Goal: Task Accomplishment & Management: Manage account settings

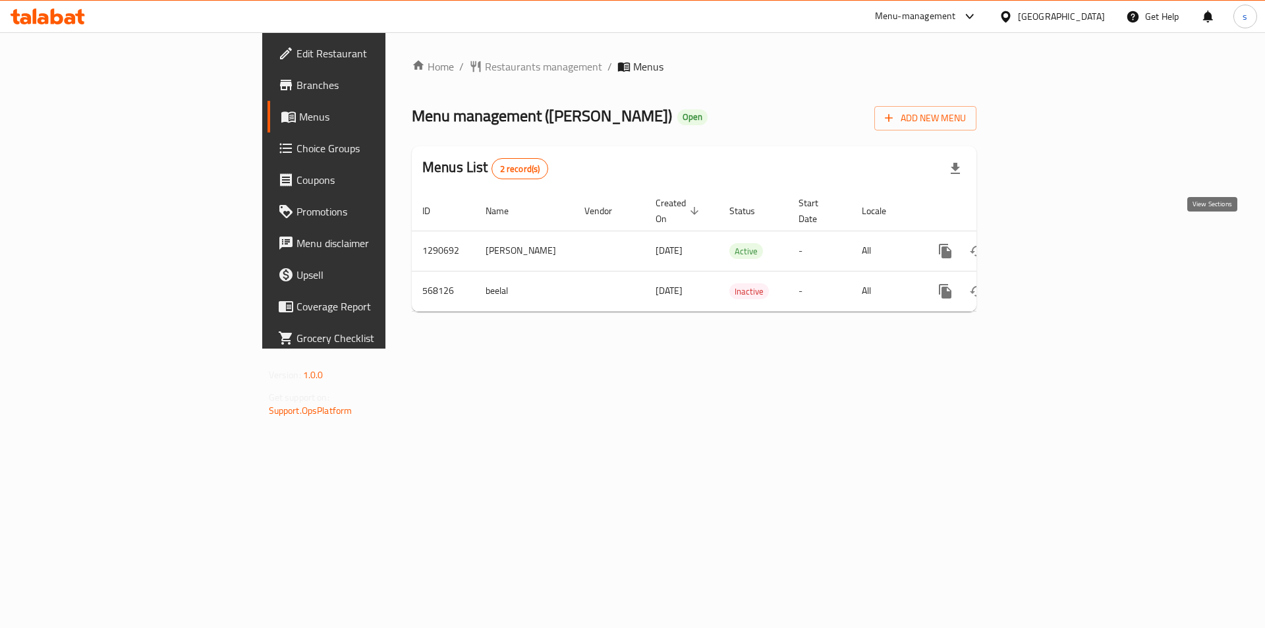
click at [1048, 243] on icon "enhanced table" at bounding box center [1041, 251] width 16 height 16
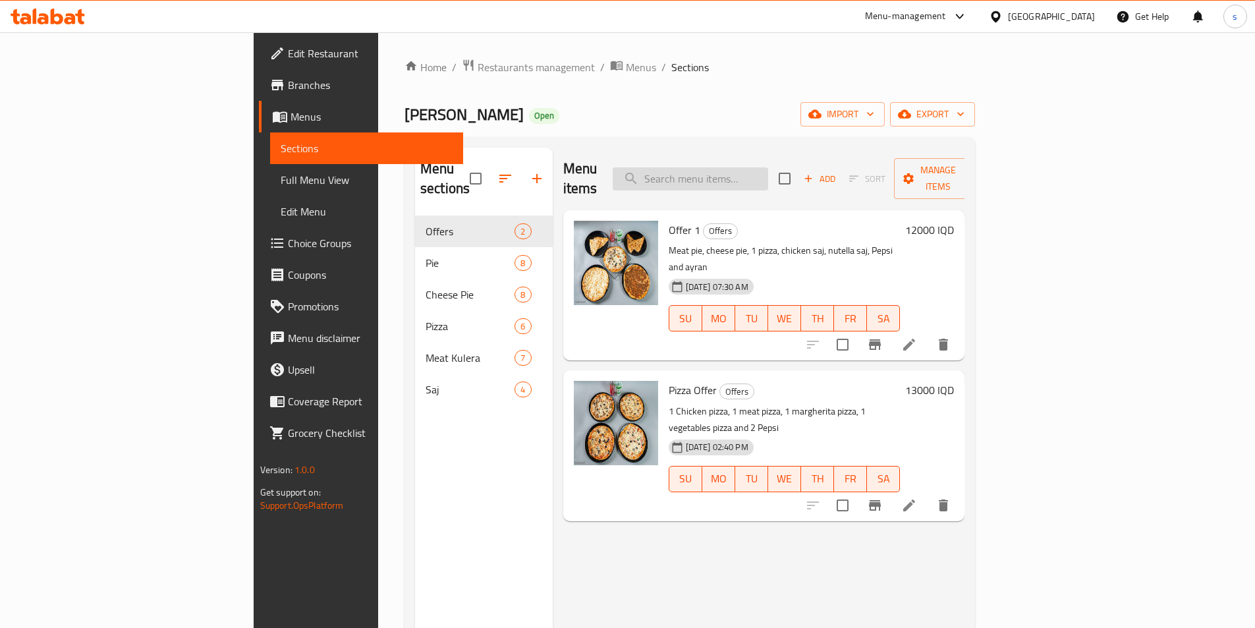
click at [760, 172] on input "search" at bounding box center [691, 178] width 156 height 23
paste input "Pie"
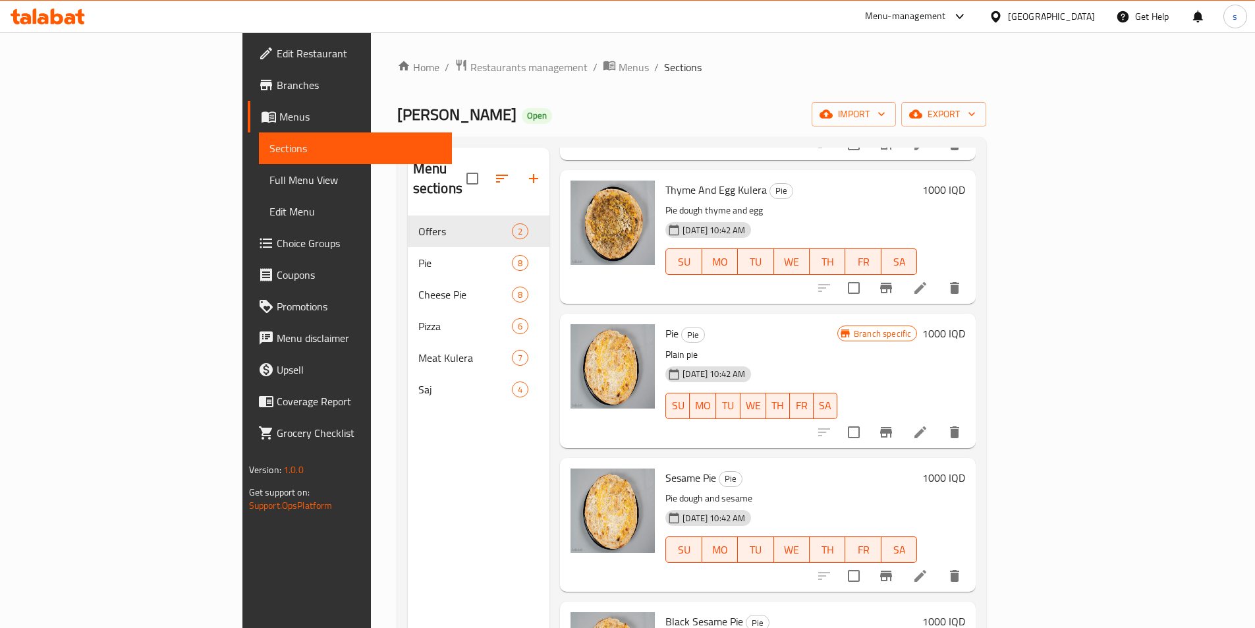
scroll to position [659, 0]
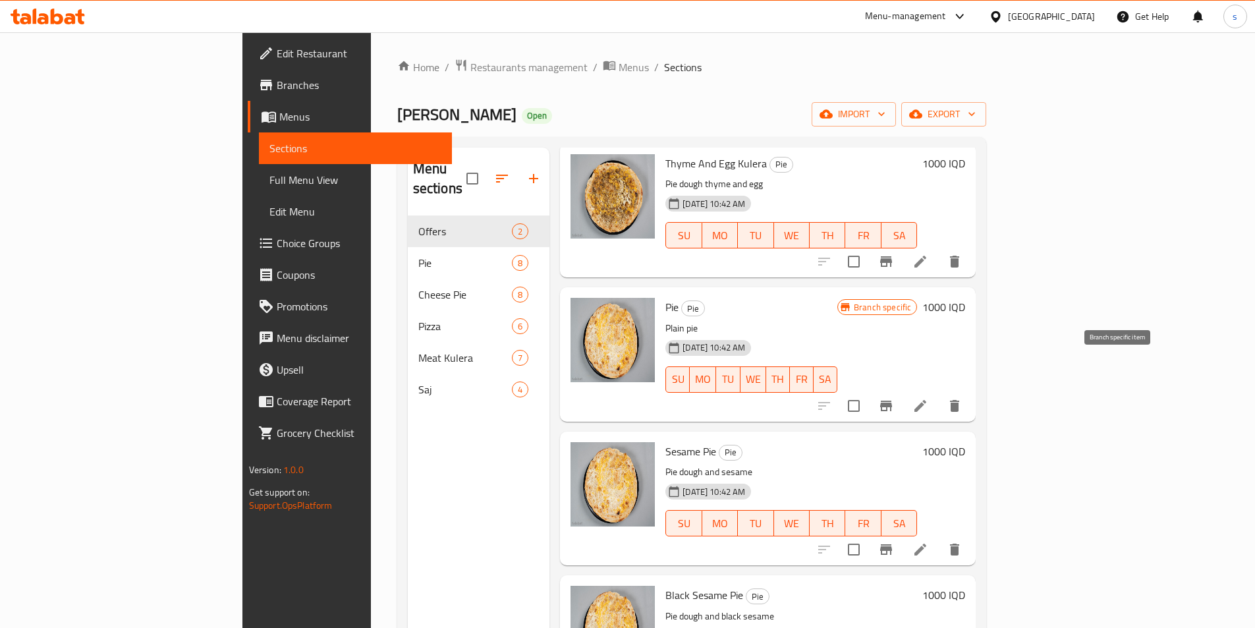
type input "Pie"
click at [894, 398] on icon "Branch-specific-item" at bounding box center [886, 406] width 16 height 16
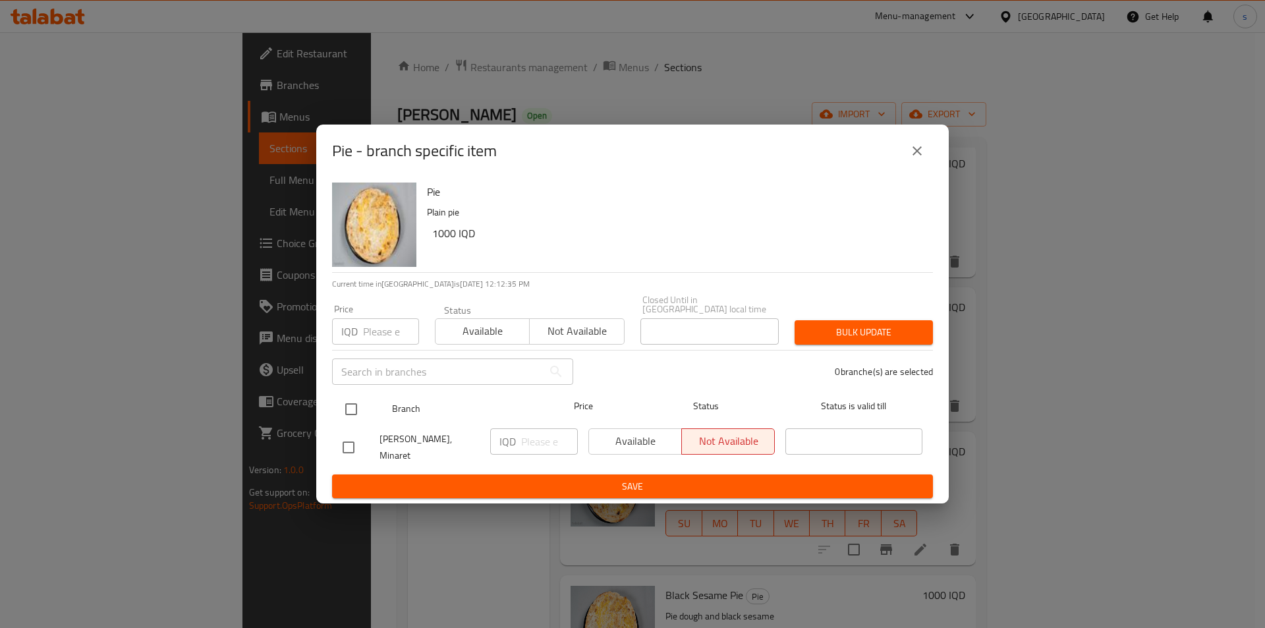
click at [356, 399] on input "checkbox" at bounding box center [351, 409] width 28 height 28
checkbox input "true"
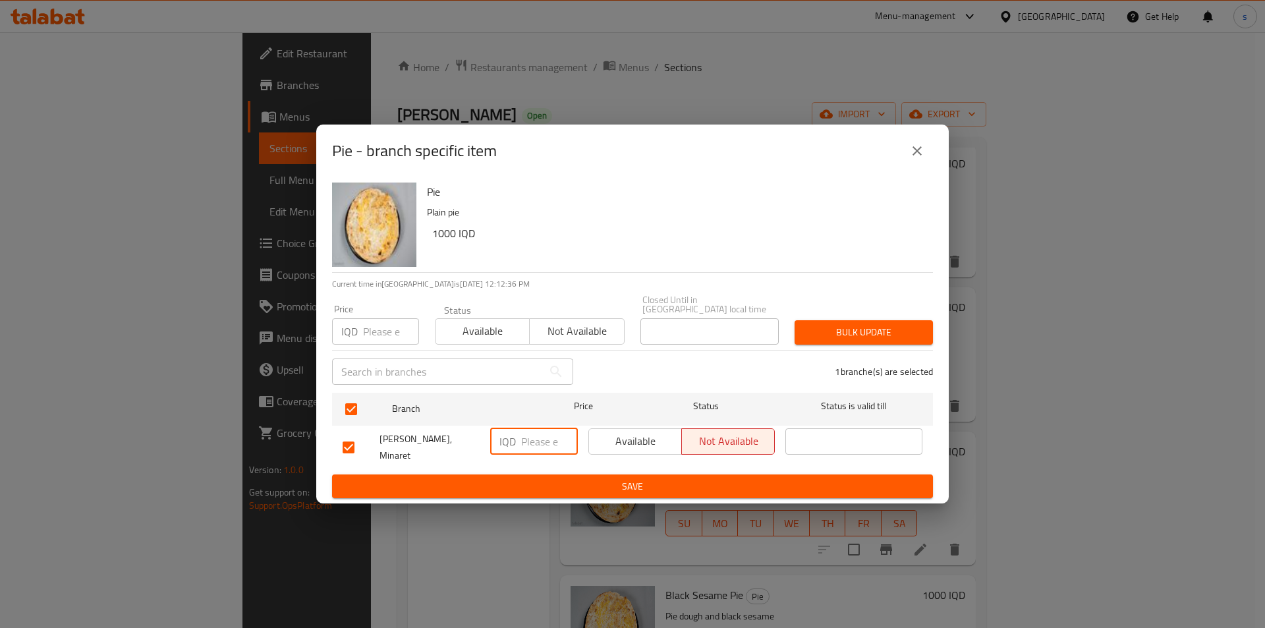
click at [538, 432] on input "number" at bounding box center [549, 441] width 57 height 26
paste input "1000"
type input "1000"
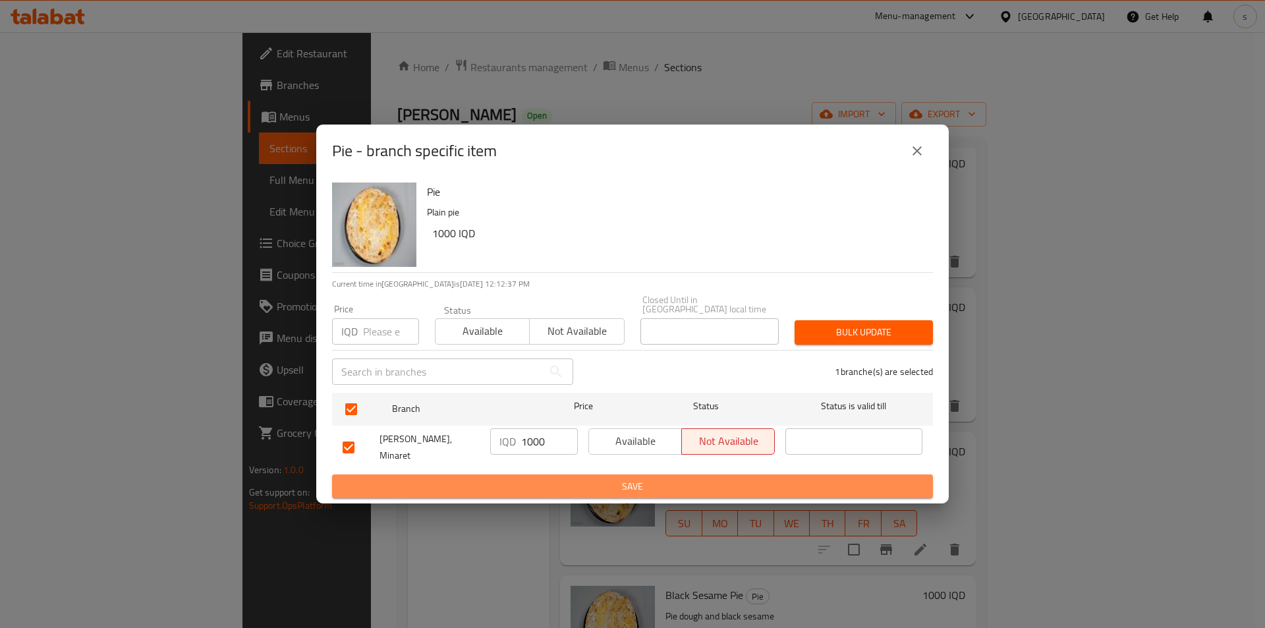
click at [532, 488] on span "Save" at bounding box center [633, 486] width 580 height 16
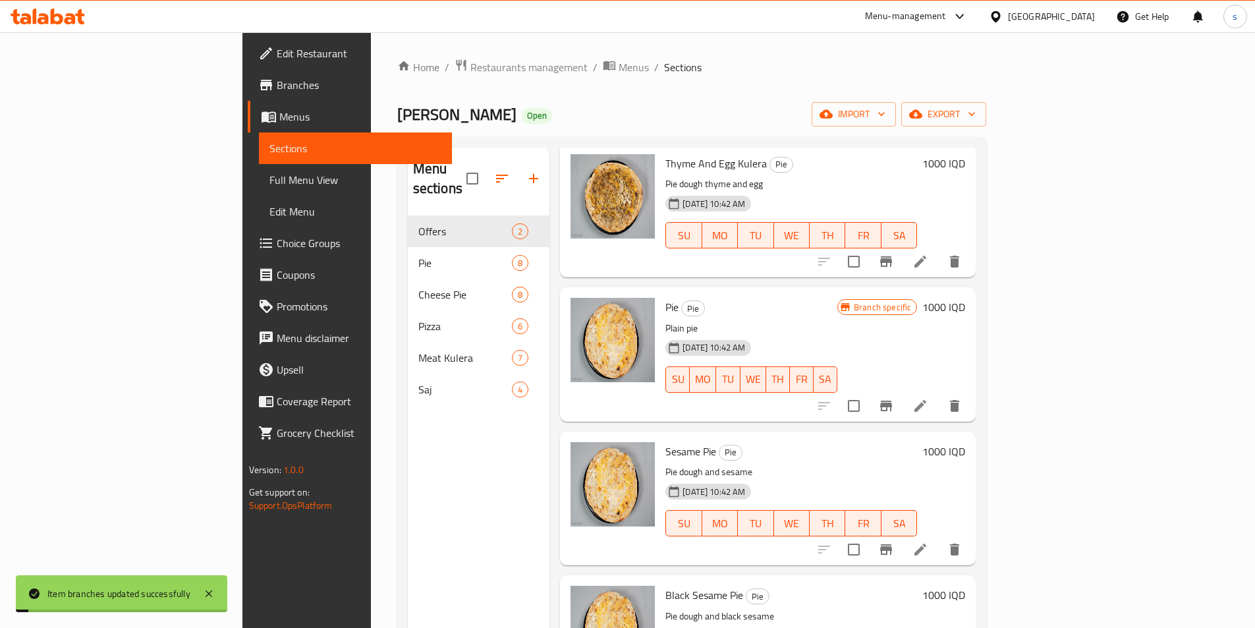
click at [269, 183] on span "Full Menu View" at bounding box center [355, 180] width 172 height 16
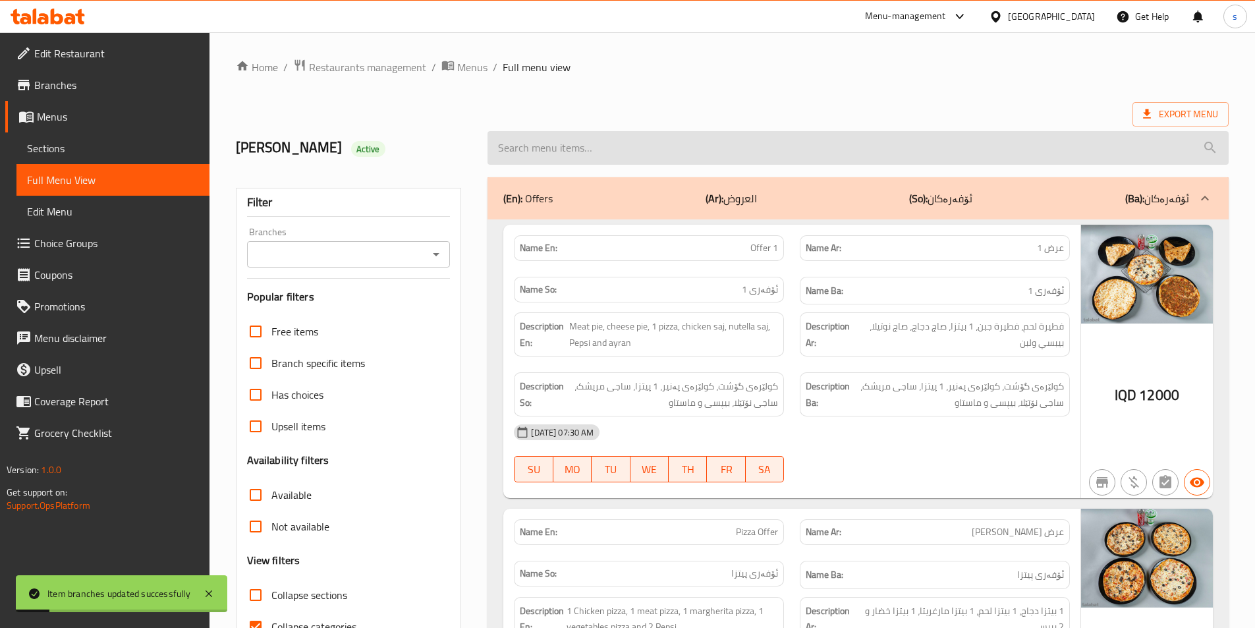
click at [540, 154] on input "search" at bounding box center [858, 148] width 741 height 34
paste input "Pie"
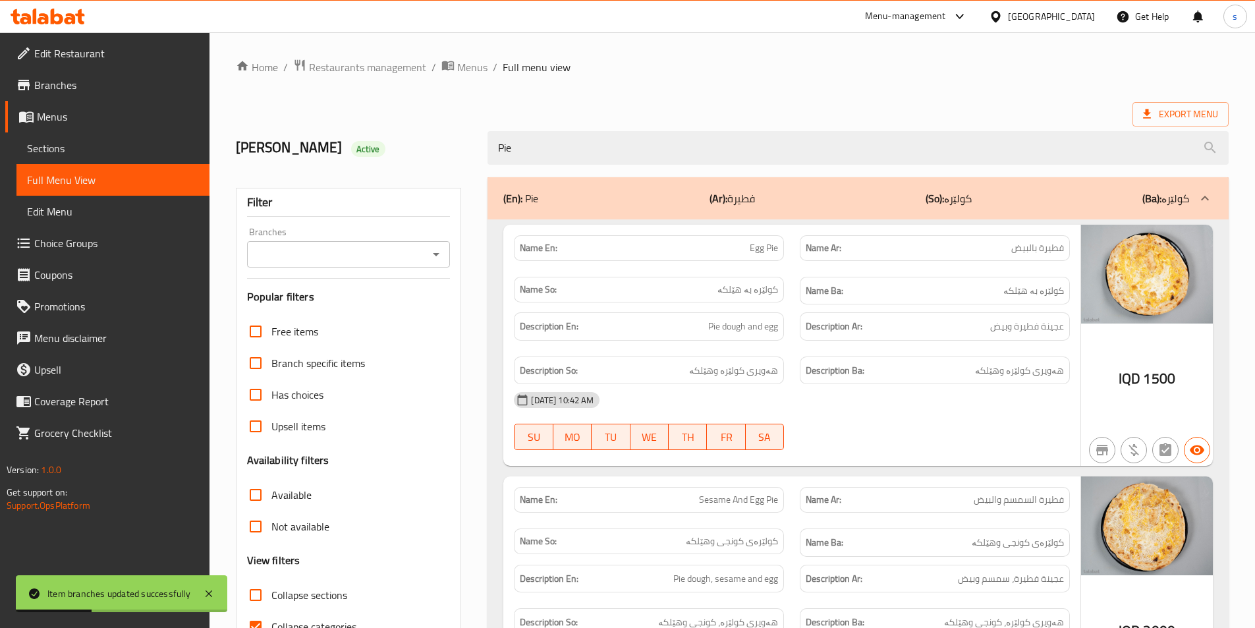
click at [438, 254] on icon "Open" at bounding box center [436, 254] width 7 height 3
type input "Pie"
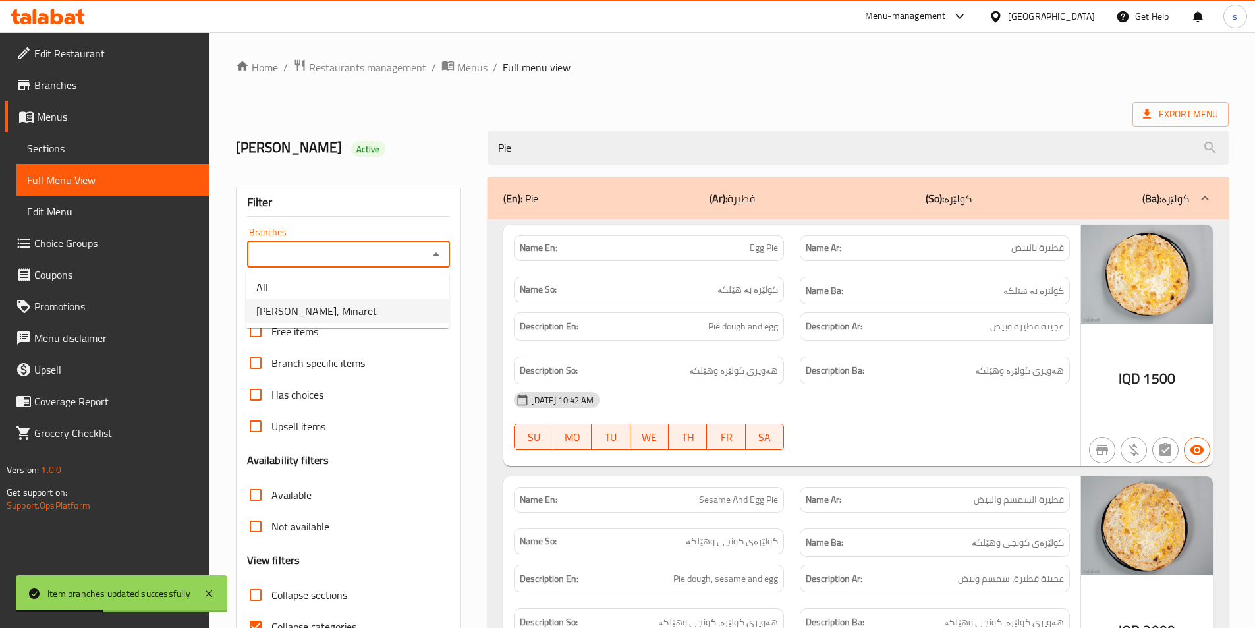
click at [364, 304] on span "[PERSON_NAME], Minaret" at bounding box center [316, 311] width 121 height 16
type input "[PERSON_NAME], Minaret"
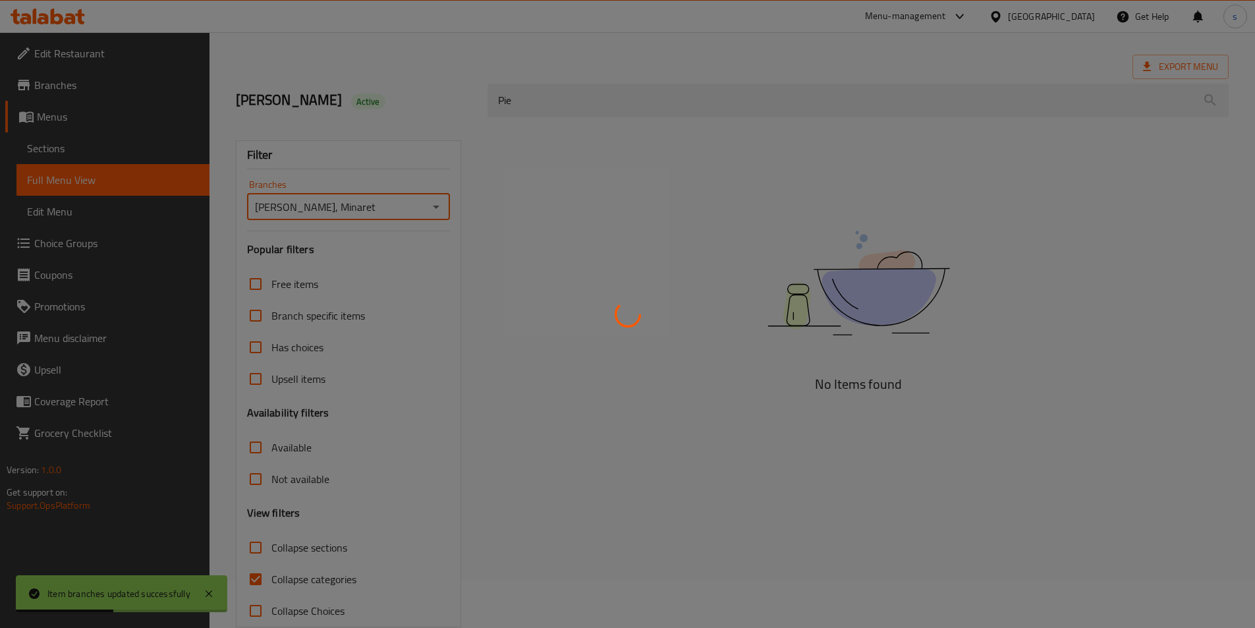
scroll to position [73, 0]
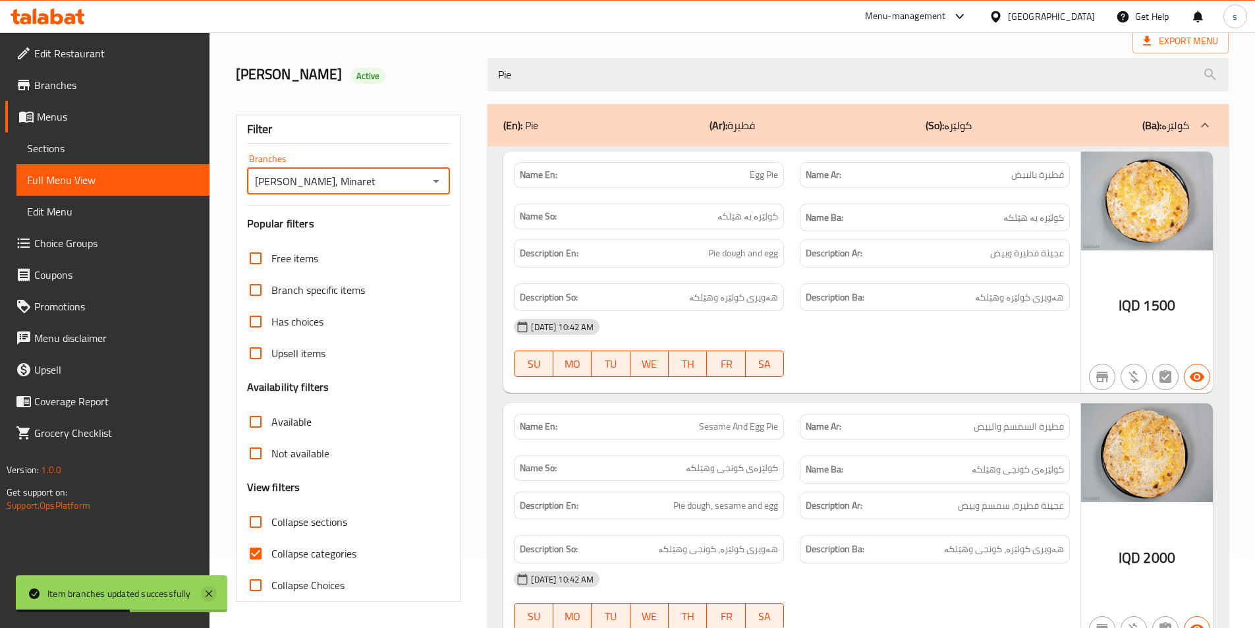
click at [208, 597] on icon at bounding box center [209, 594] width 16 height 16
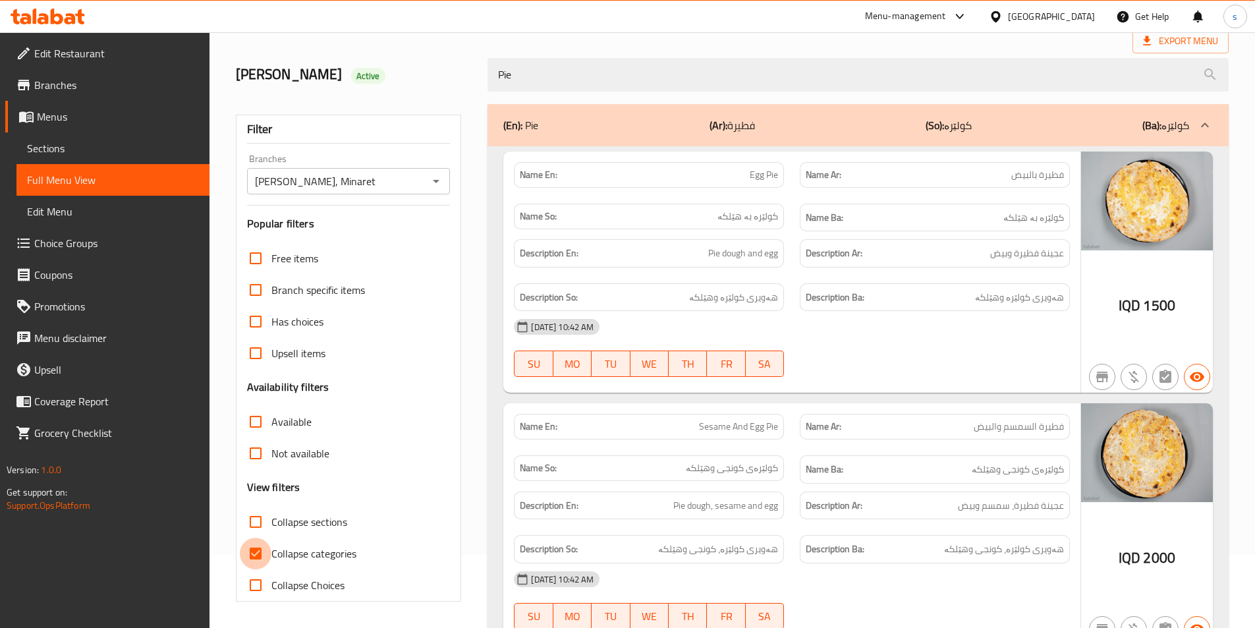
drag, startPoint x: 254, startPoint y: 552, endPoint x: 280, endPoint y: 461, distance: 94.0
click at [254, 552] on input "Collapse categories" at bounding box center [256, 554] width 32 height 32
checkbox input "false"
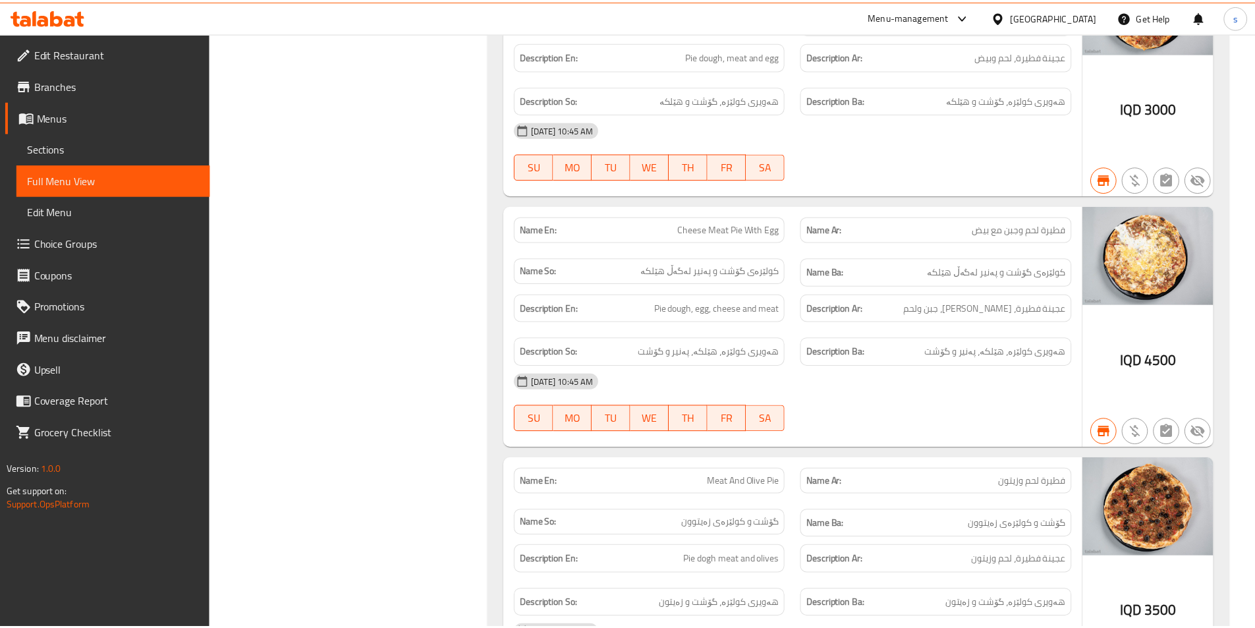
scroll to position [5331, 0]
